Goal: Use online tool/utility: Utilize a website feature to perform a specific function

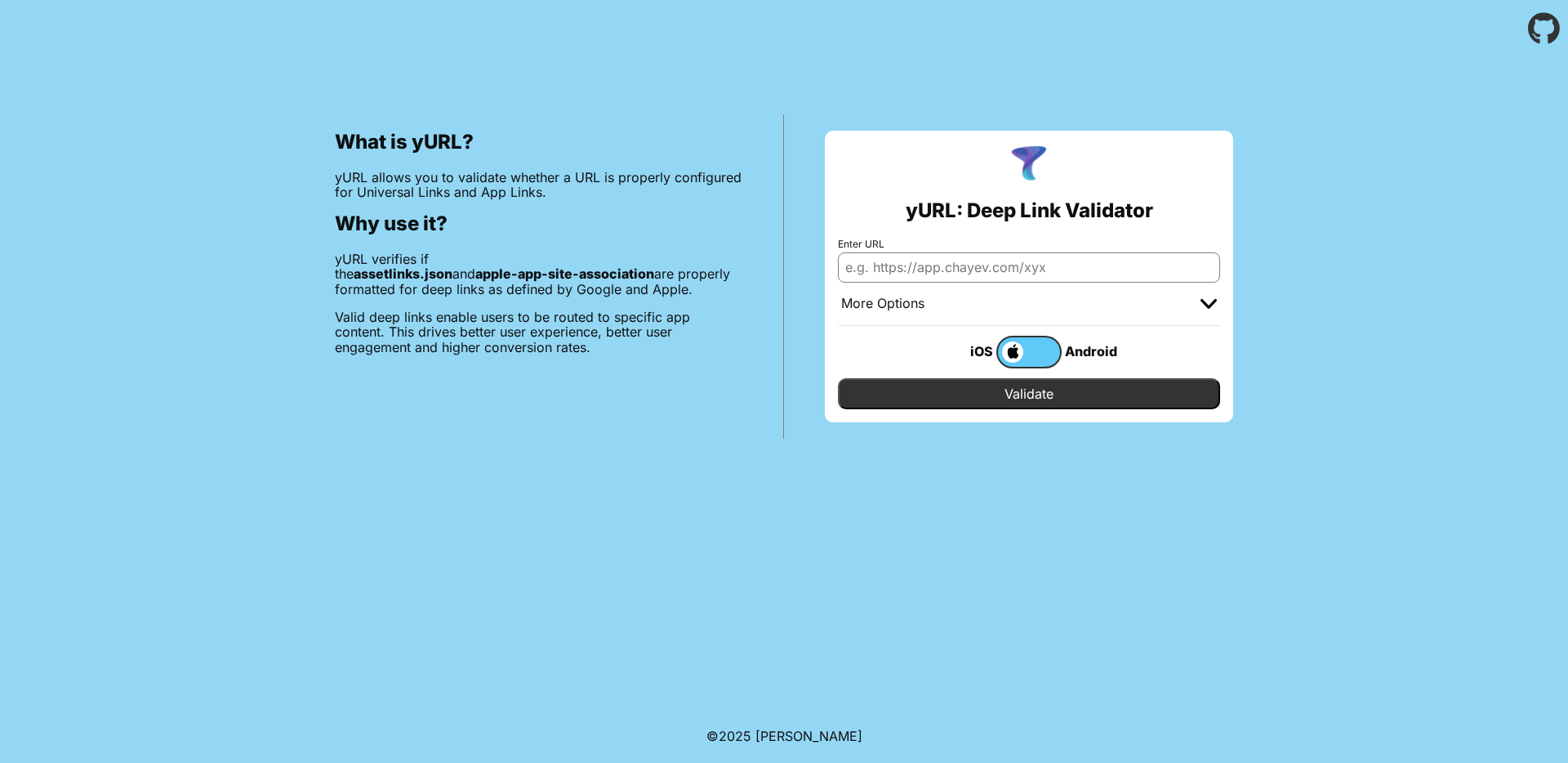
click at [1022, 266] on input "Enter URL" at bounding box center [1030, 267] width 382 height 29
paste input "[URL][DOMAIN_NAME]"
type input "[URL][DOMAIN_NAME]"
click at [1018, 344] on span at bounding box center [1011, 352] width 25 height 22
click at [0, 0] on input "checkbox" at bounding box center [0, 0] width 0 height 0
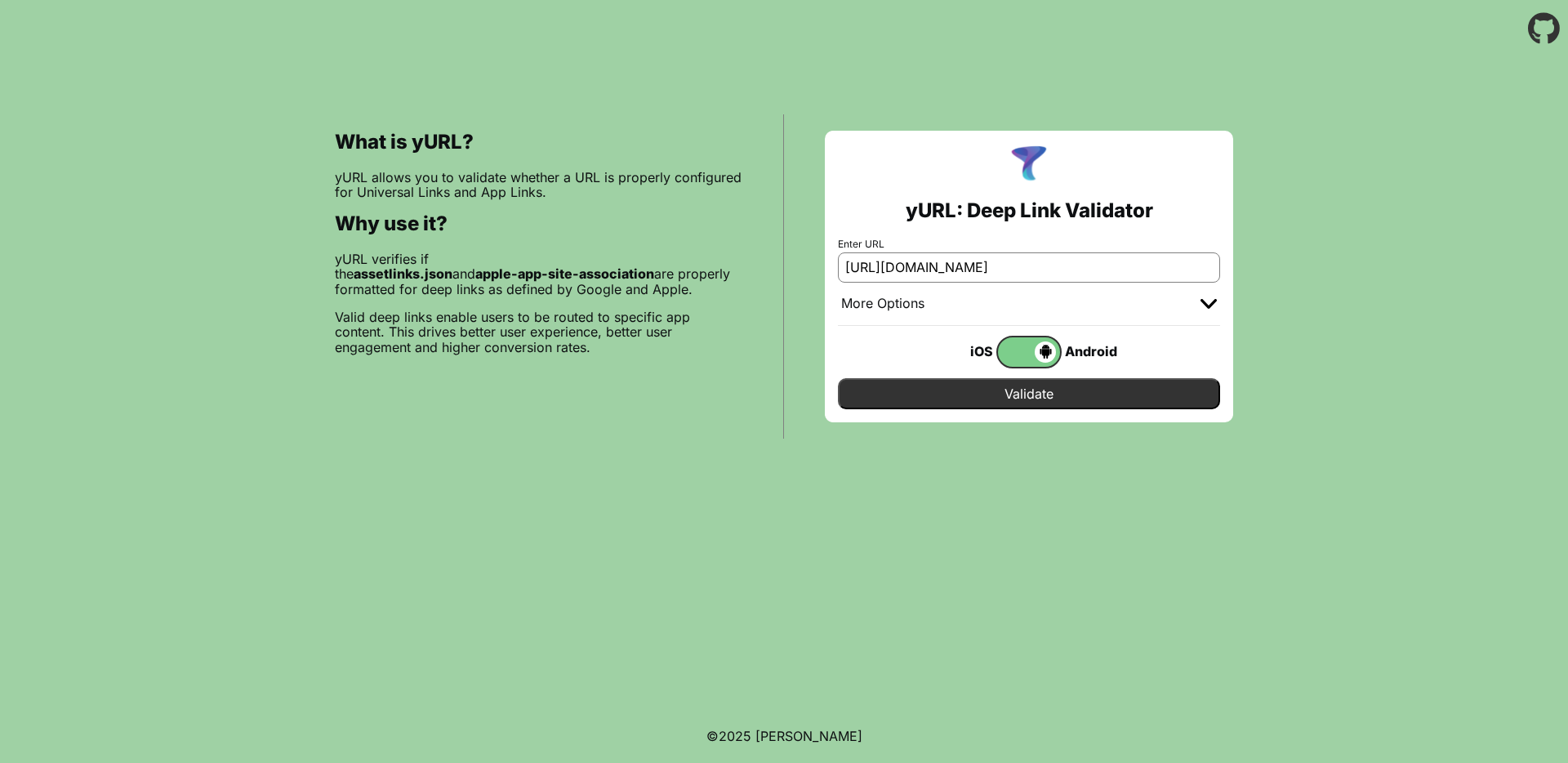
click at [1028, 388] on input "Validate" at bounding box center [1030, 394] width 382 height 31
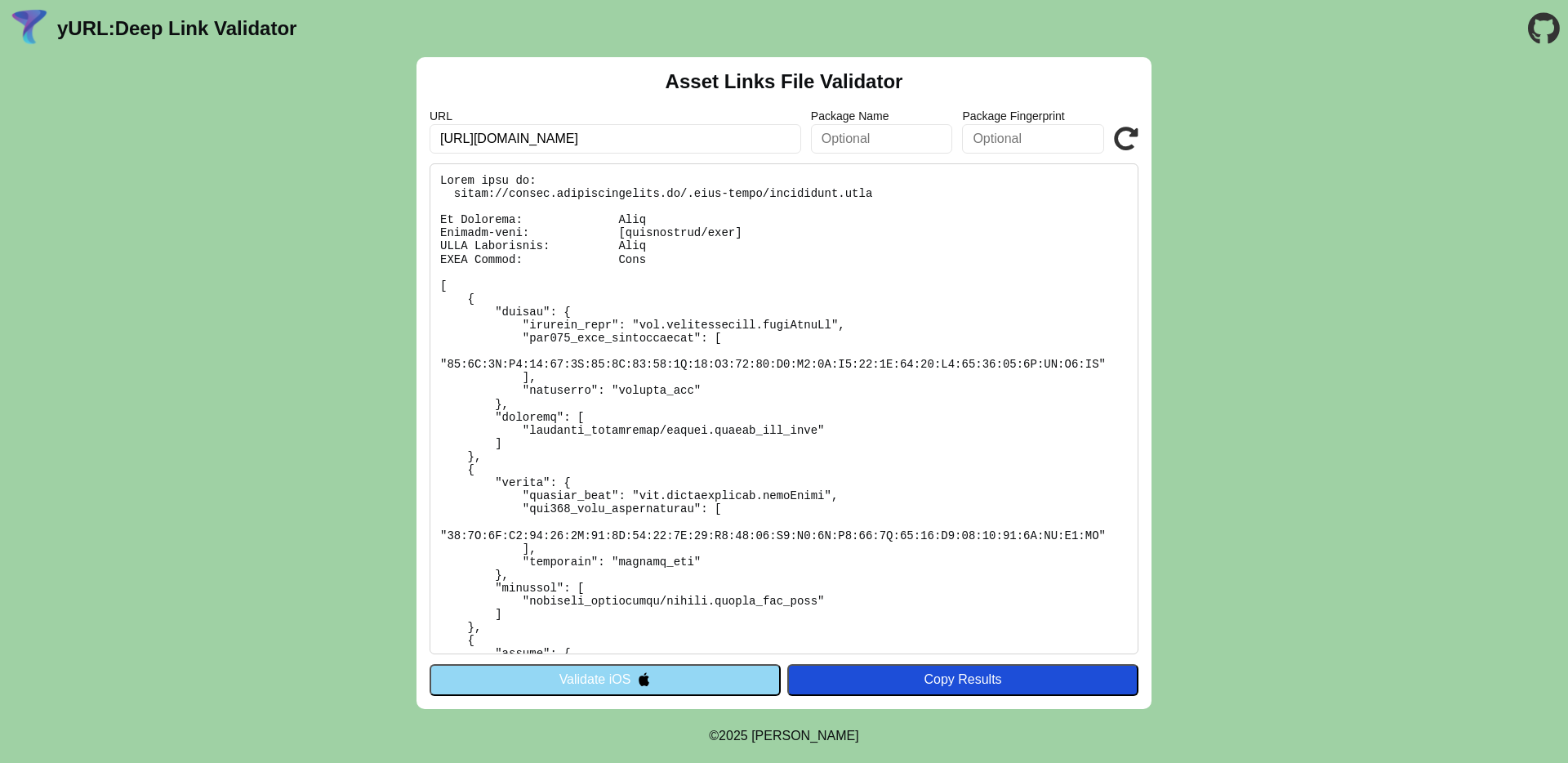
click at [896, 139] on input "text" at bounding box center [882, 138] width 142 height 29
click at [896, 138] on input "text" at bounding box center [882, 138] width 142 height 29
paste input "com.sportyfriends.padelArenaZeistNl"
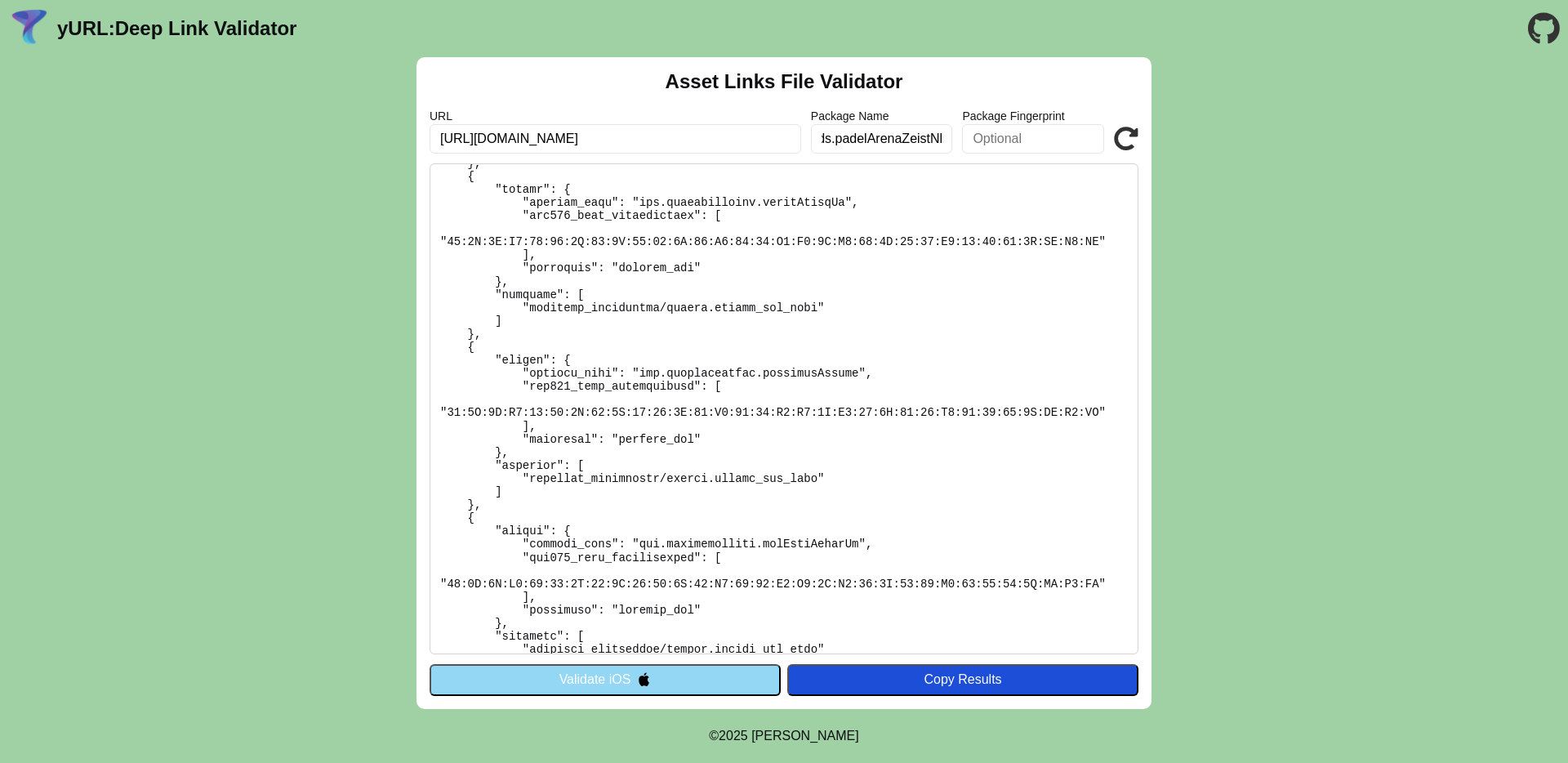
scroll to position [1883, 0]
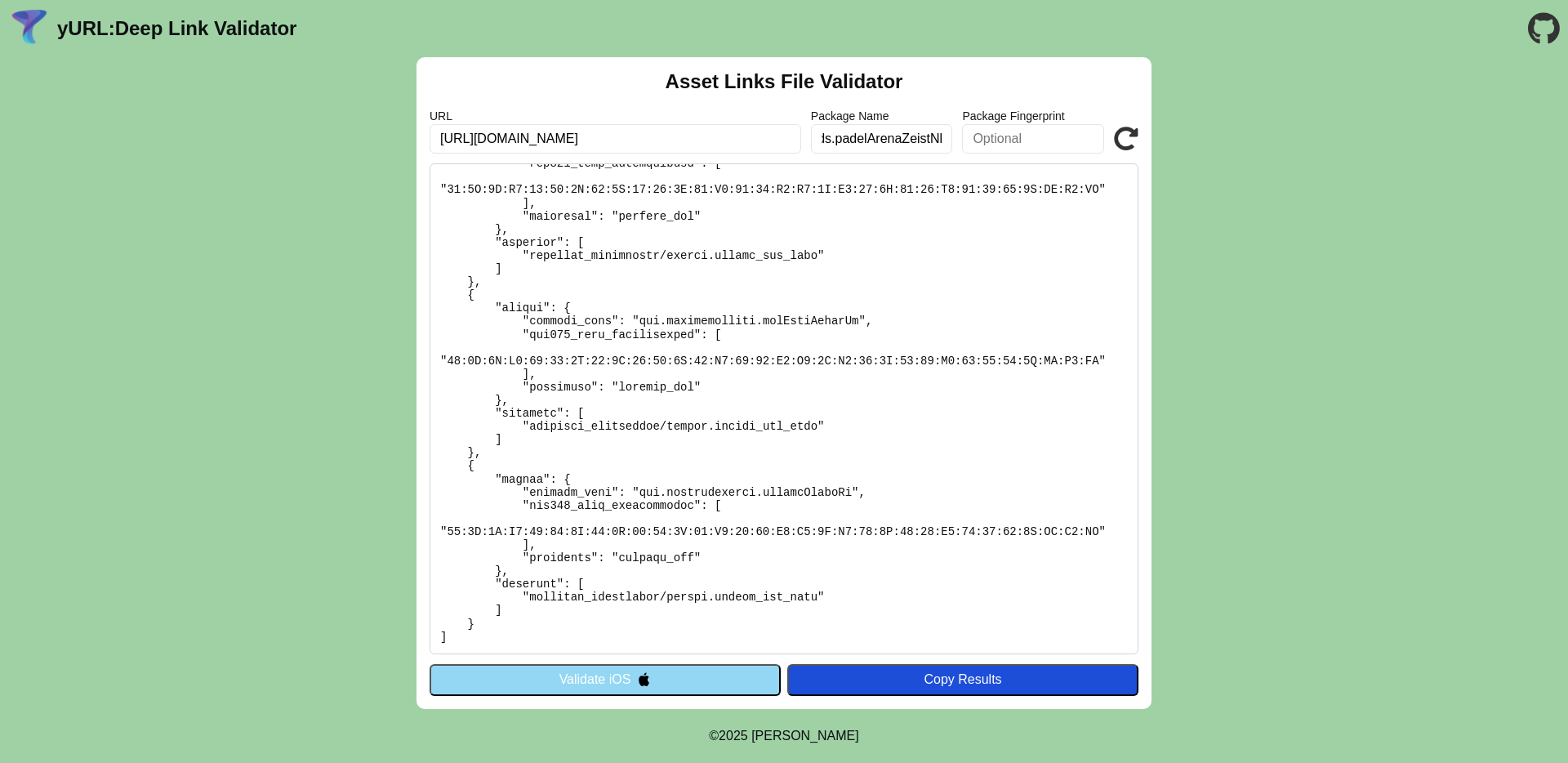
type input "com.sportyfriends.padelArenaZeistNl"
click at [1121, 138] on icon at bounding box center [1127, 138] width 24 height 24
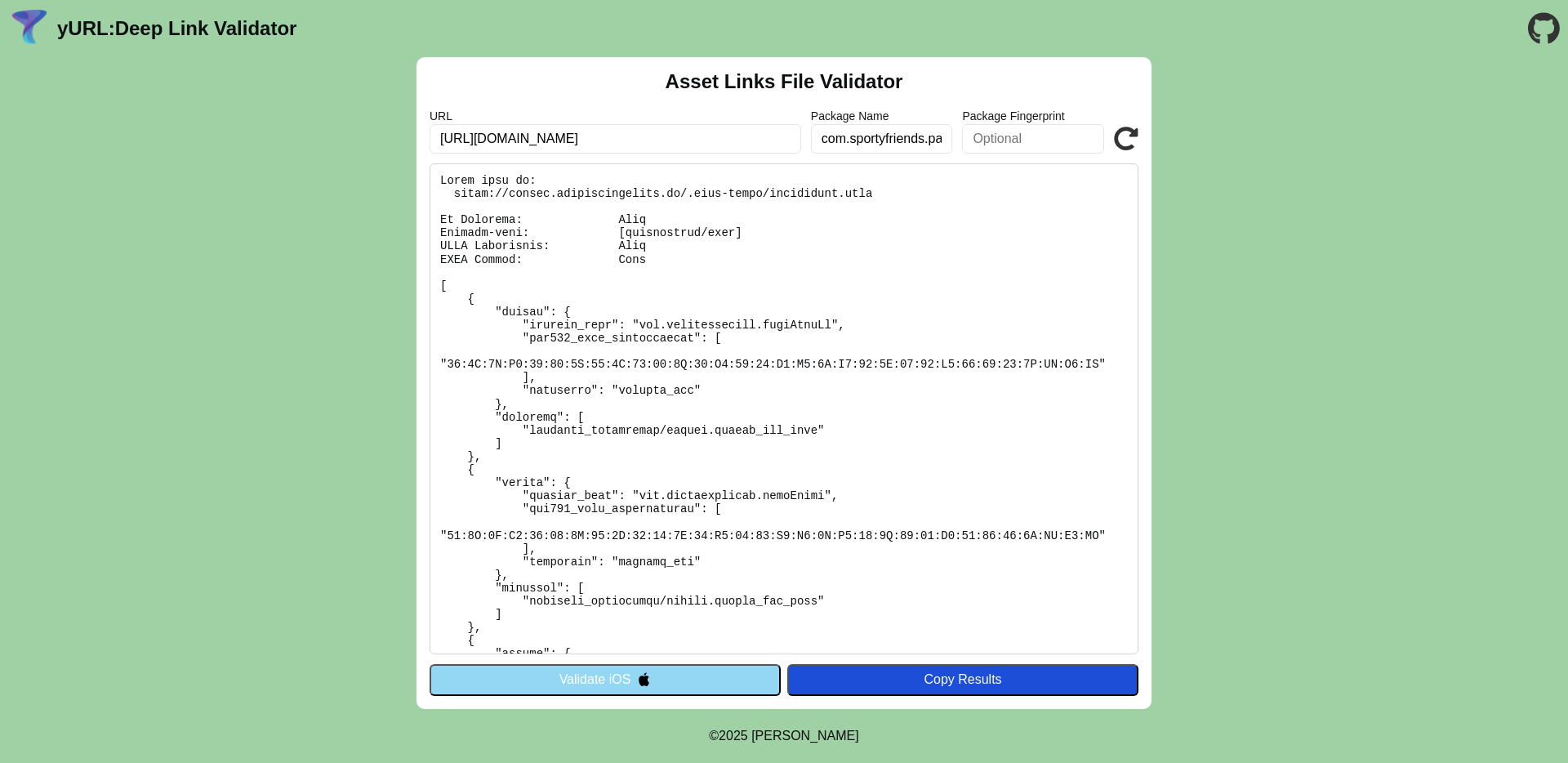
click at [1119, 138] on icon at bounding box center [1127, 138] width 24 height 24
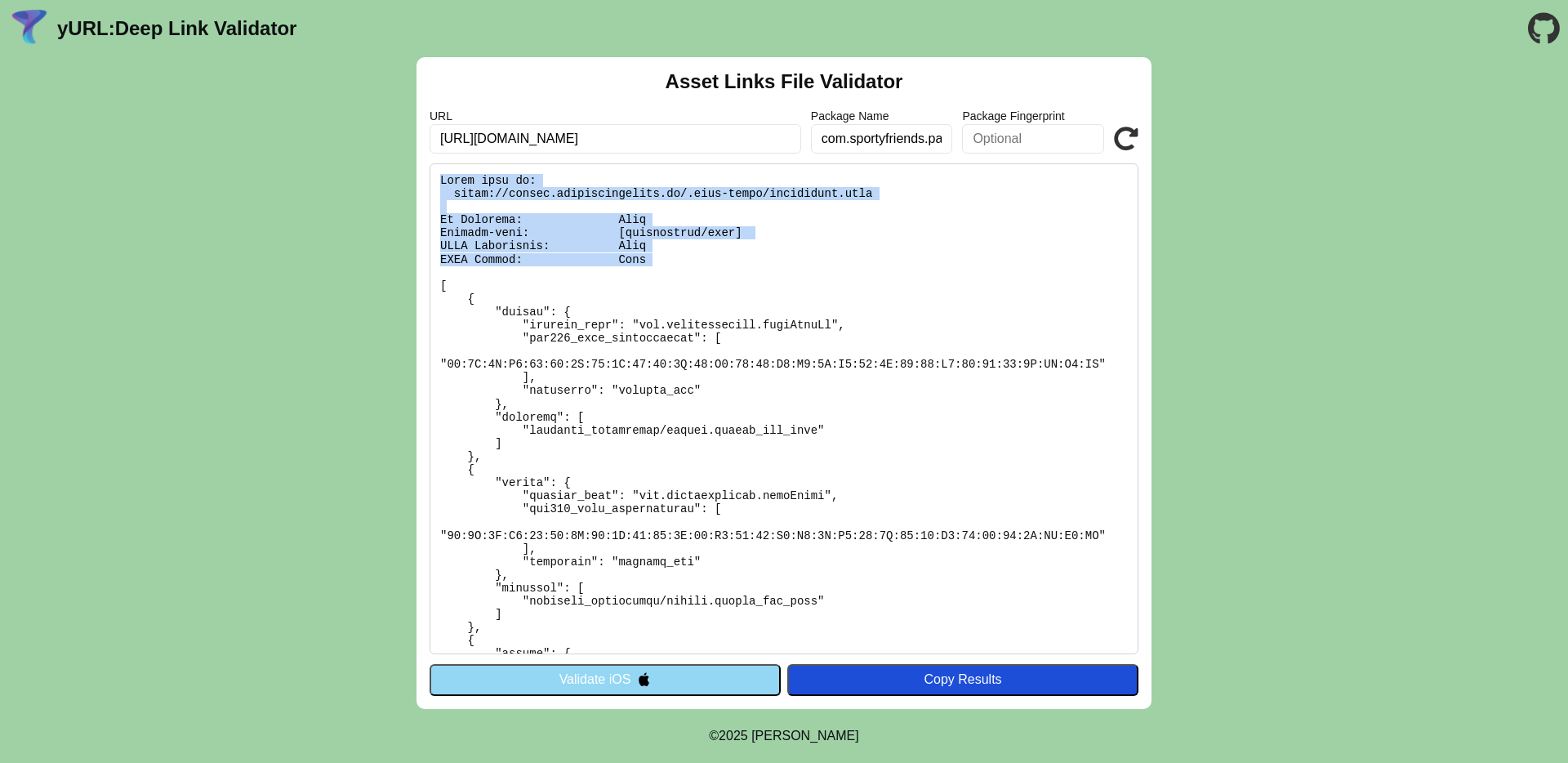
drag, startPoint x: 652, startPoint y: 266, endPoint x: 418, endPoint y: 159, distance: 257.3
click at [416, 182] on div "Asset Links File Validator URL [URL][DOMAIN_NAME] Package Name com.sportyfriend…" at bounding box center [784, 382] width 736 height 651
copy pre "Found file at: [URL][DOMAIN_NAME] No Redirect: Pass Content-type: [application/…"
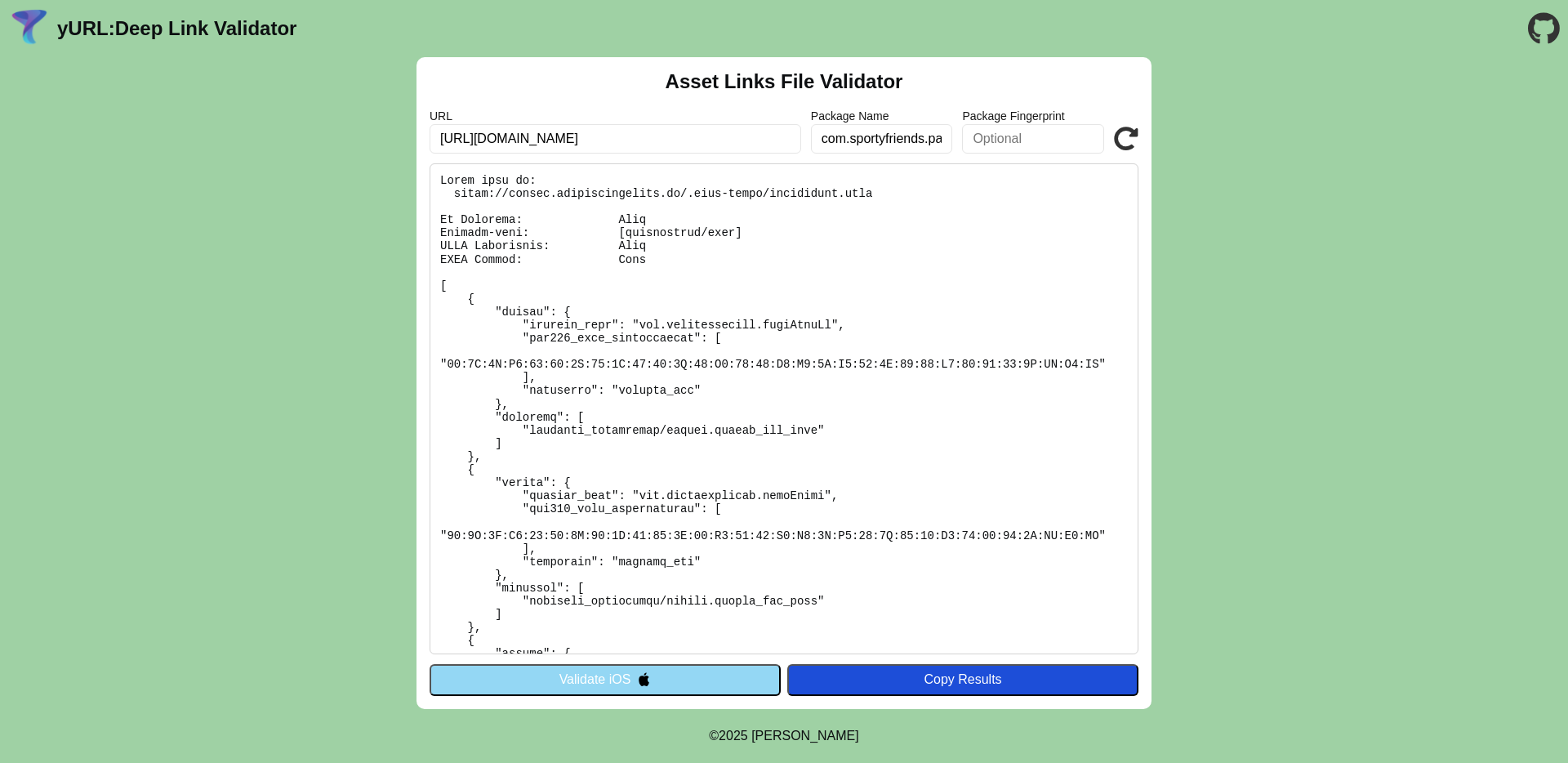
click at [730, 336] on pre at bounding box center [784, 408] width 709 height 490
click at [728, 316] on pre at bounding box center [784, 408] width 709 height 490
copy body "yURL: Deep Link Validator Asset Links File Validator URL Package Name Package F…"
click at [728, 314] on pre at bounding box center [784, 408] width 709 height 490
click at [648, 255] on pre at bounding box center [784, 408] width 709 height 490
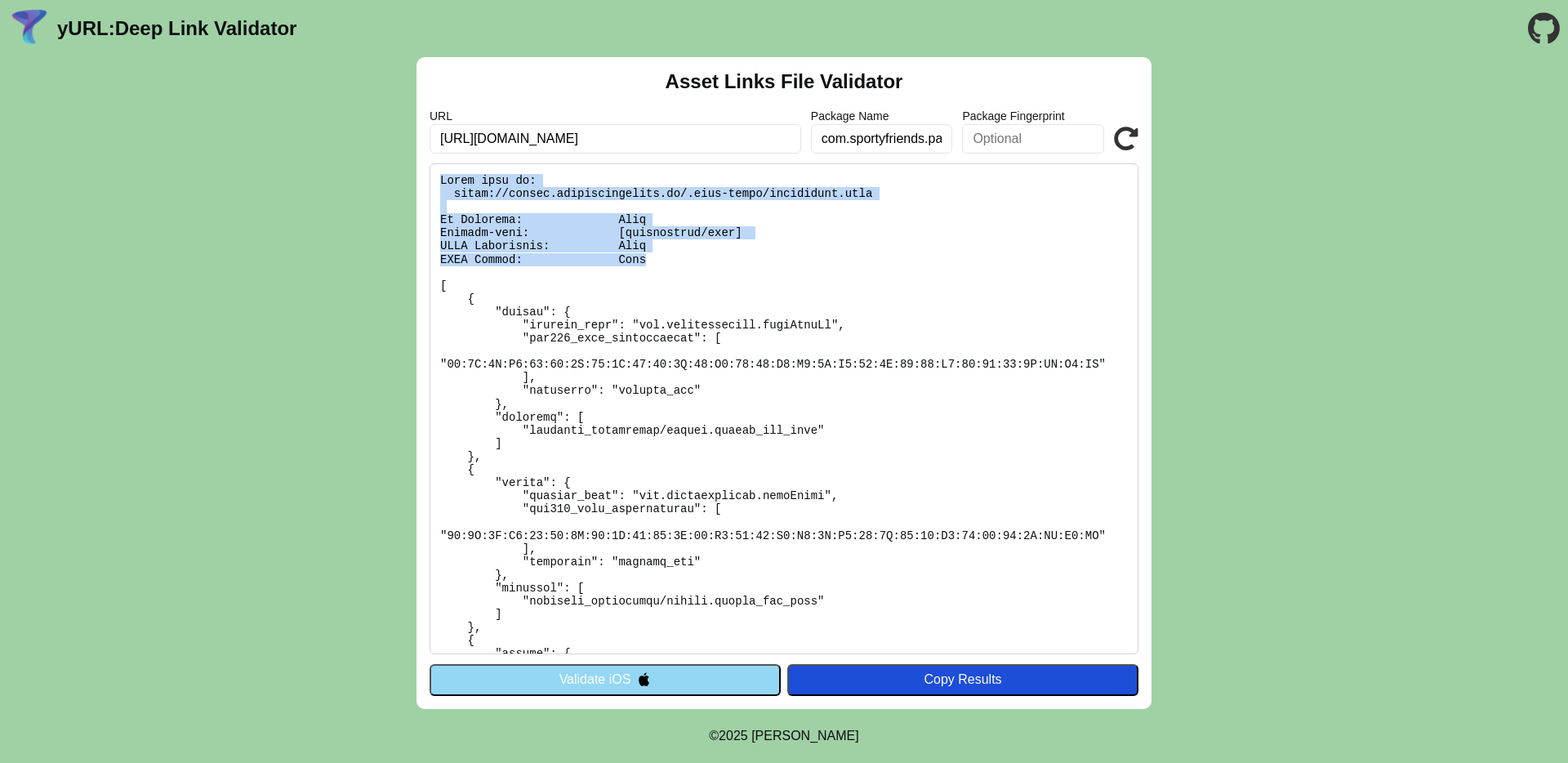
drag, startPoint x: 688, startPoint y: 263, endPoint x: 427, endPoint y: 170, distance: 277.1
click at [427, 170] on div "Asset Links File Validator URL [URL][DOMAIN_NAME] Package Name com.sportyfriend…" at bounding box center [784, 382] width 736 height 651
copy pre "Found file at: [URL][DOMAIN_NAME] No Redirect: Pass Content-type: [application/…"
click at [856, 226] on pre at bounding box center [784, 408] width 709 height 490
